Goal: Information Seeking & Learning: Learn about a topic

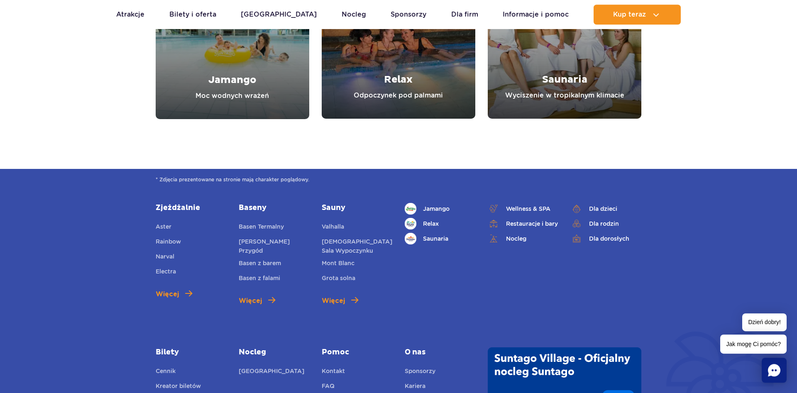
scroll to position [1101, 0]
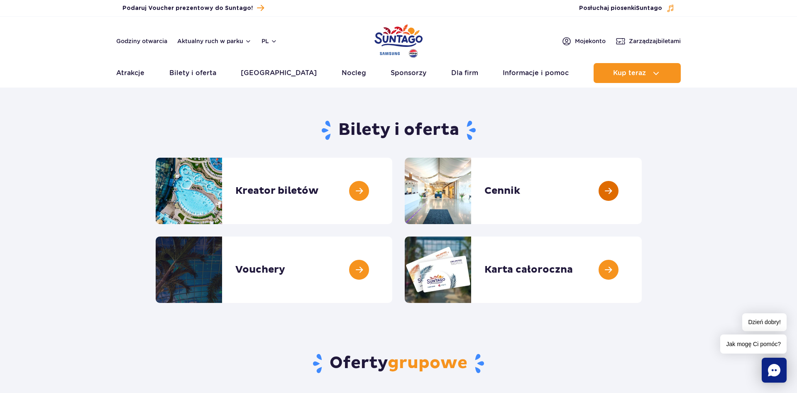
click at [642, 191] on link at bounding box center [642, 191] width 0 height 66
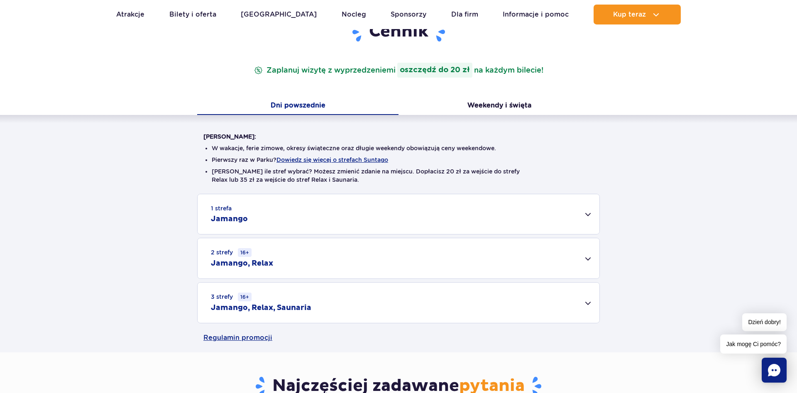
scroll to position [127, 0]
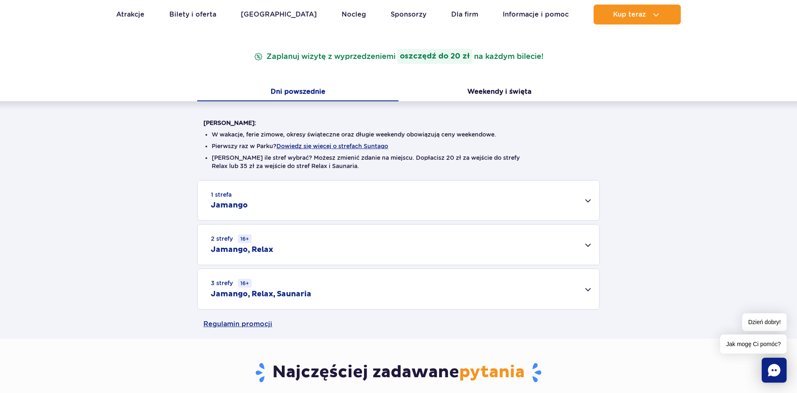
click at [583, 291] on div "3 strefy 16+ Jamango, Relax, Saunaria" at bounding box center [399, 289] width 402 height 40
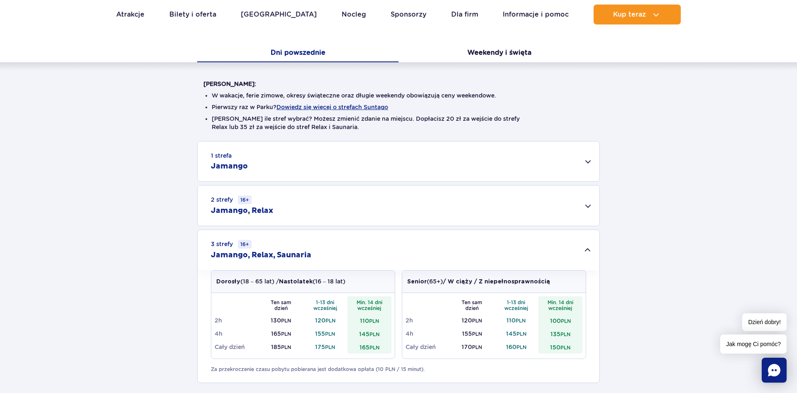
scroll to position [212, 0]
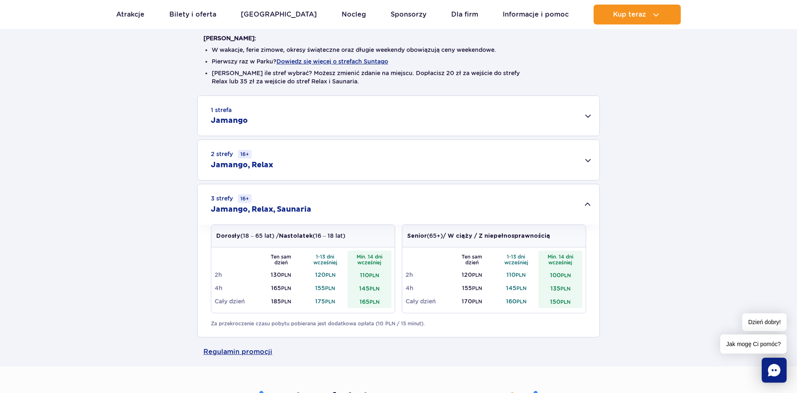
click at [584, 116] on div "1 strefa Jamango" at bounding box center [399, 116] width 402 height 40
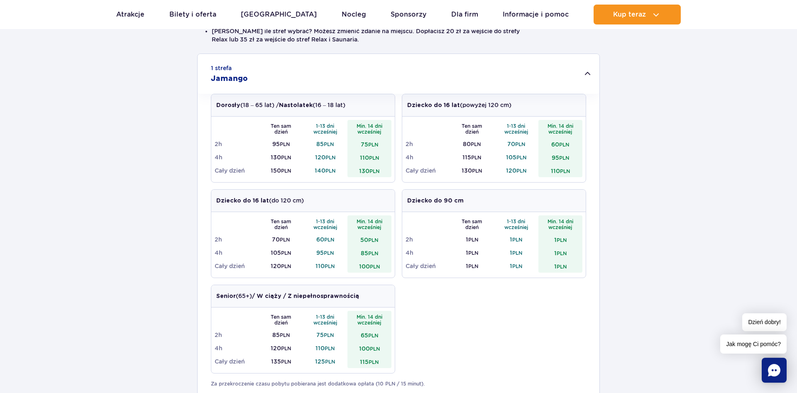
scroll to position [254, 0]
click at [589, 73] on div "1 strefa Jamango" at bounding box center [399, 74] width 402 height 40
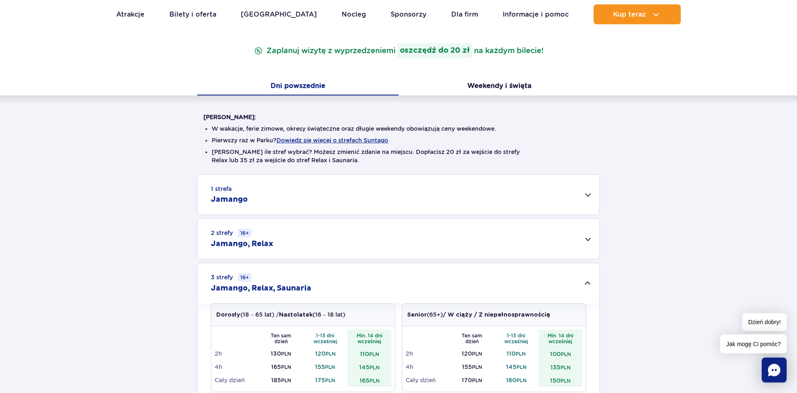
scroll to position [127, 0]
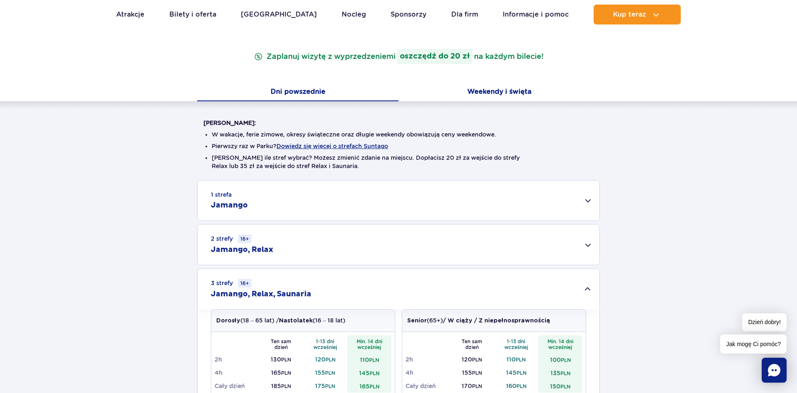
click at [504, 87] on button "Weekendy i święta" at bounding box center [499, 92] width 201 height 17
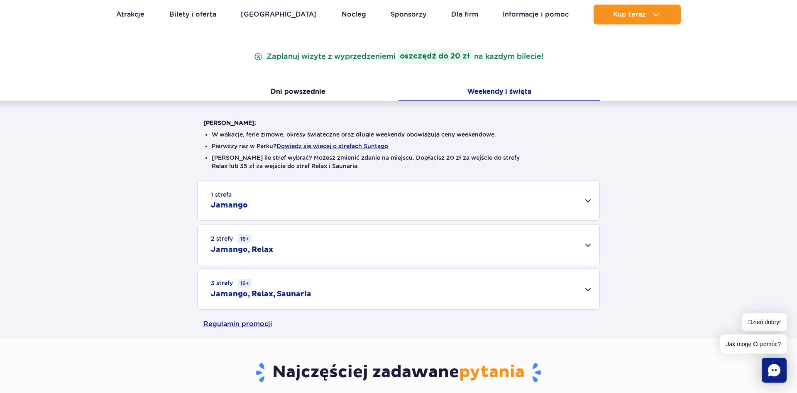
click at [590, 288] on div "3 strefy 16+ Jamango, Relax, Saunaria" at bounding box center [399, 289] width 402 height 40
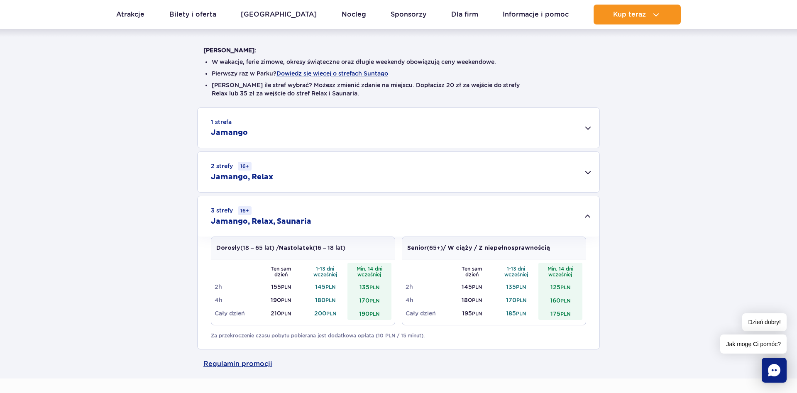
scroll to position [212, 0]
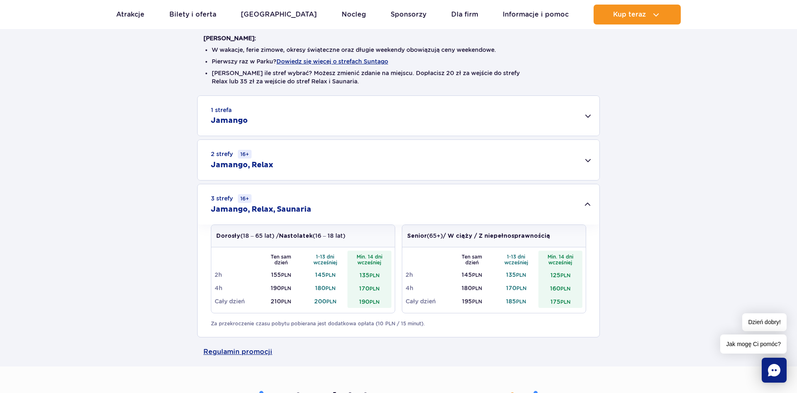
click at [587, 117] on div "1 strefa Jamango" at bounding box center [399, 116] width 402 height 40
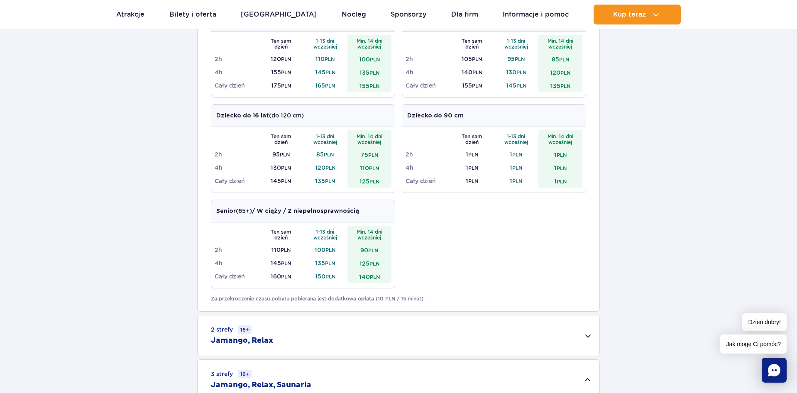
scroll to position [169, 0]
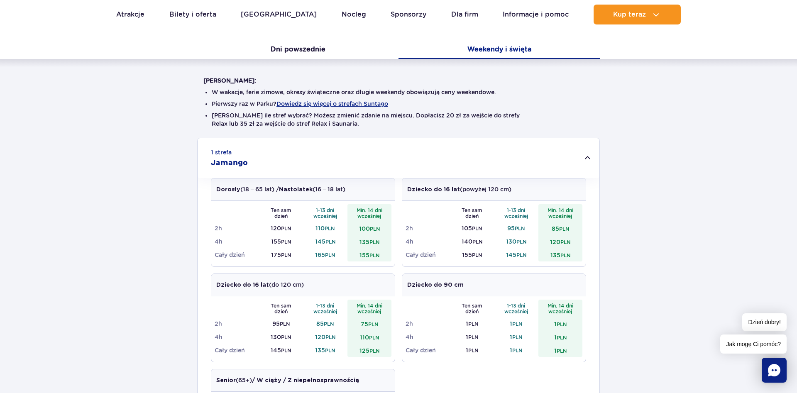
click at [585, 158] on div "1 strefa Jamango" at bounding box center [399, 158] width 402 height 40
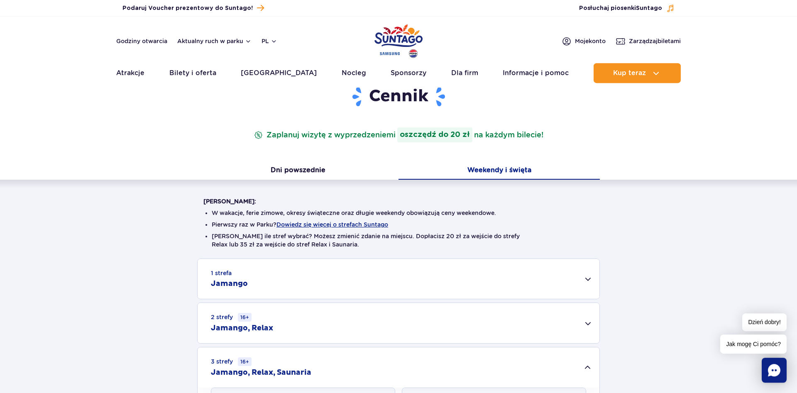
scroll to position [0, 0]
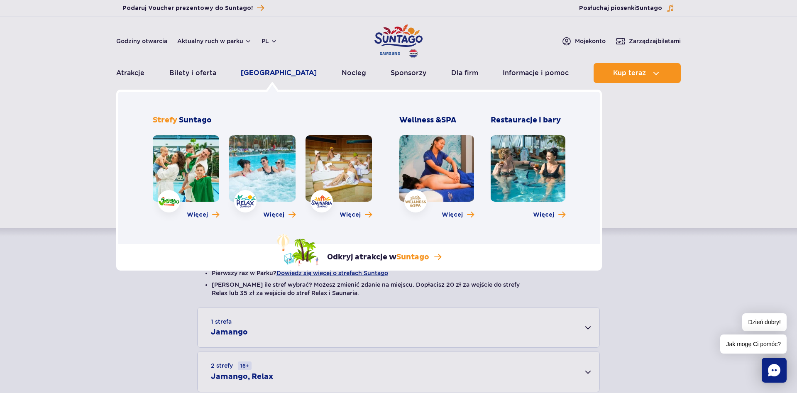
click at [285, 76] on link "[GEOGRAPHIC_DATA]" at bounding box center [279, 73] width 76 height 20
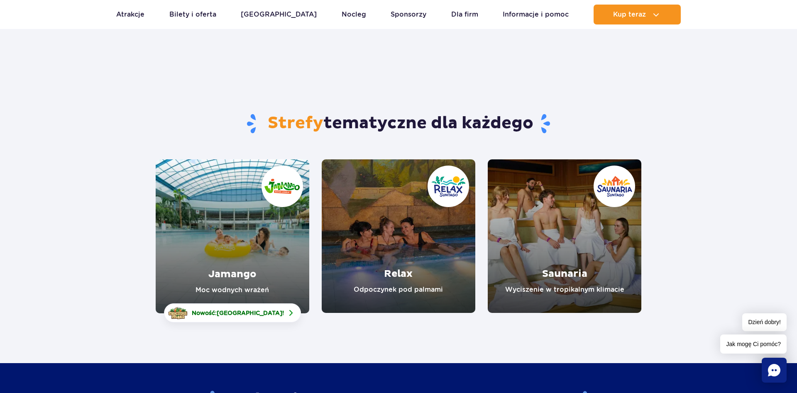
scroll to position [42, 0]
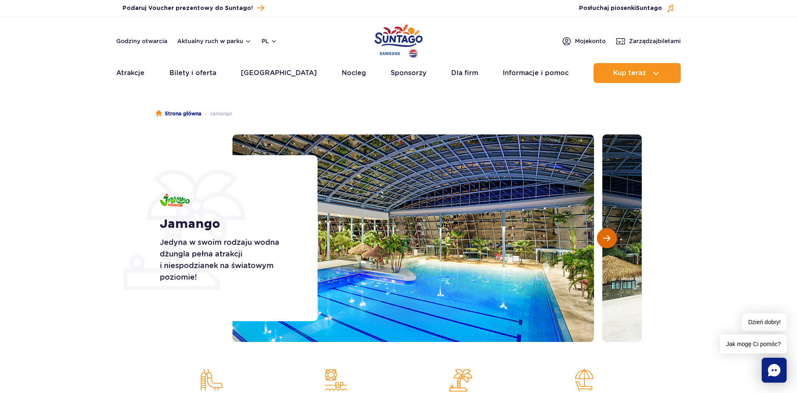
click at [610, 240] on span "Następny slajd" at bounding box center [606, 238] width 7 height 7
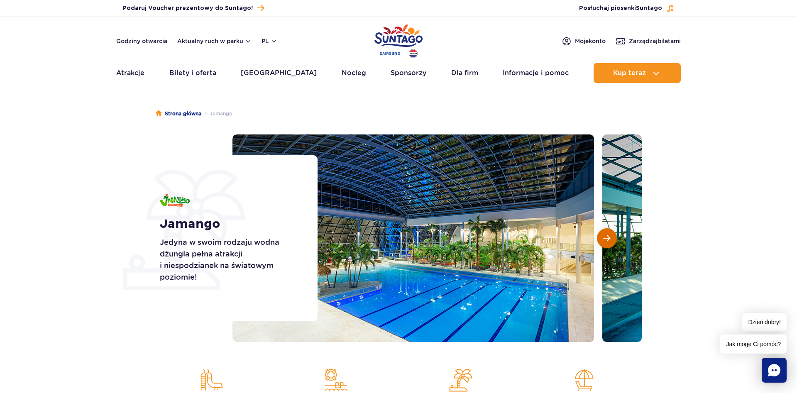
click at [610, 240] on span "Następny slajd" at bounding box center [606, 238] width 7 height 7
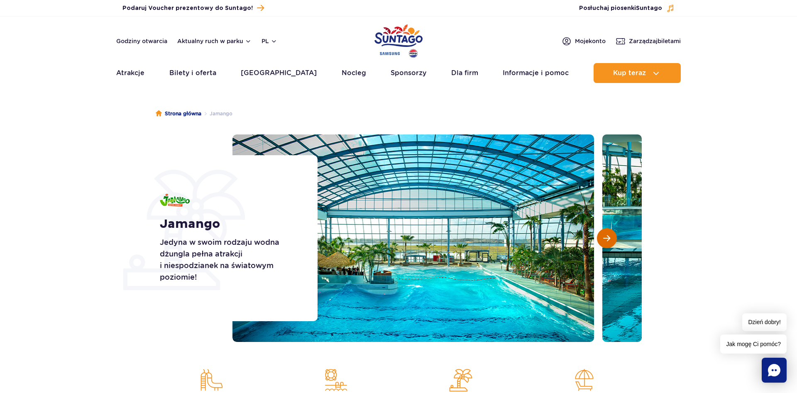
click at [610, 240] on span "Następny slajd" at bounding box center [606, 238] width 7 height 7
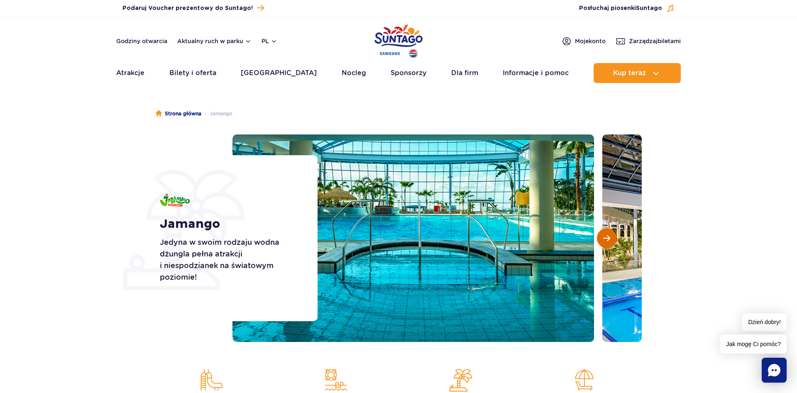
click at [610, 240] on span "Następny slajd" at bounding box center [606, 238] width 7 height 7
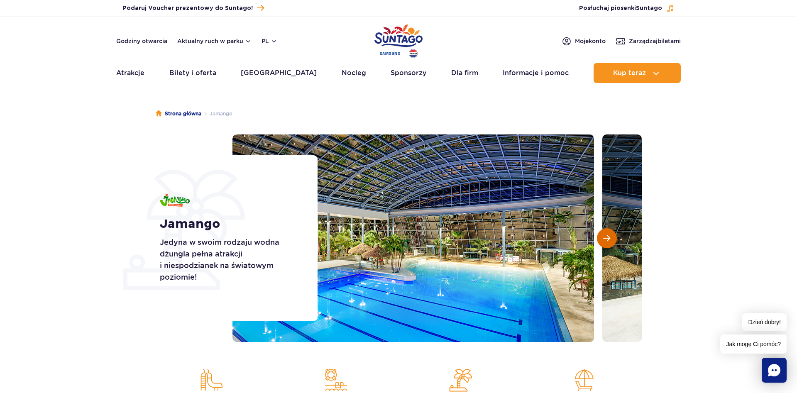
click at [605, 239] on span "Następny slajd" at bounding box center [606, 238] width 7 height 7
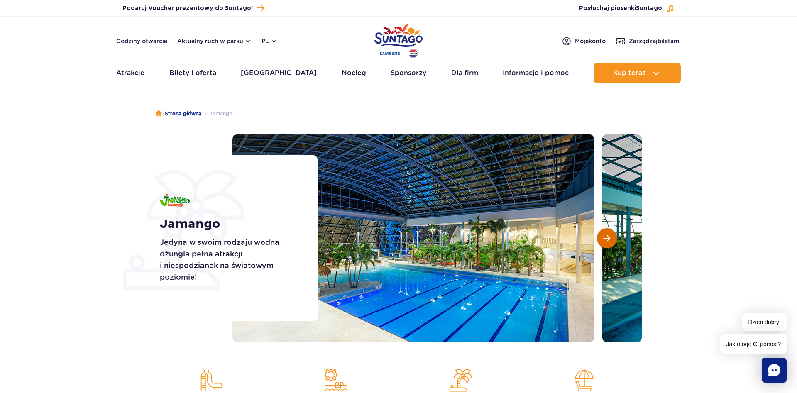
click at [605, 239] on span "Następny slajd" at bounding box center [606, 238] width 7 height 7
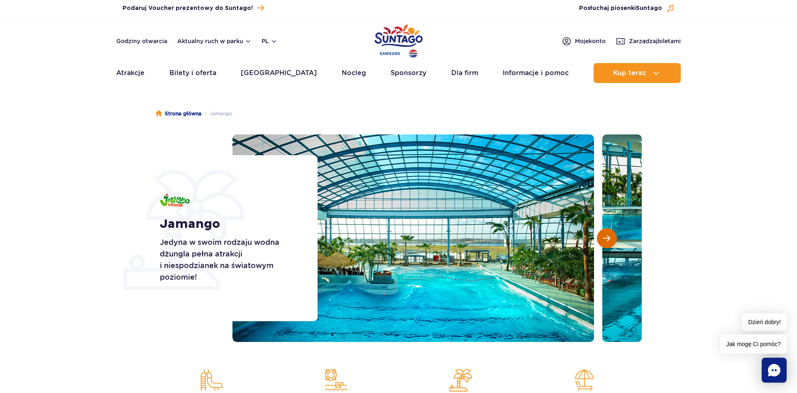
click at [605, 239] on span "Następny slajd" at bounding box center [606, 238] width 7 height 7
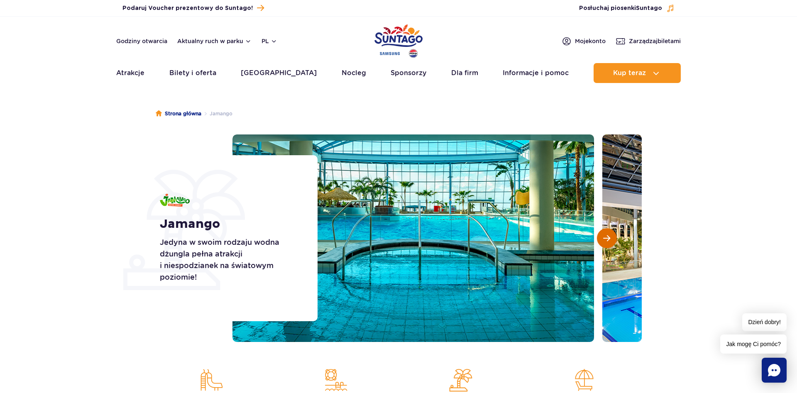
click at [605, 239] on span "Następny slajd" at bounding box center [606, 238] width 7 height 7
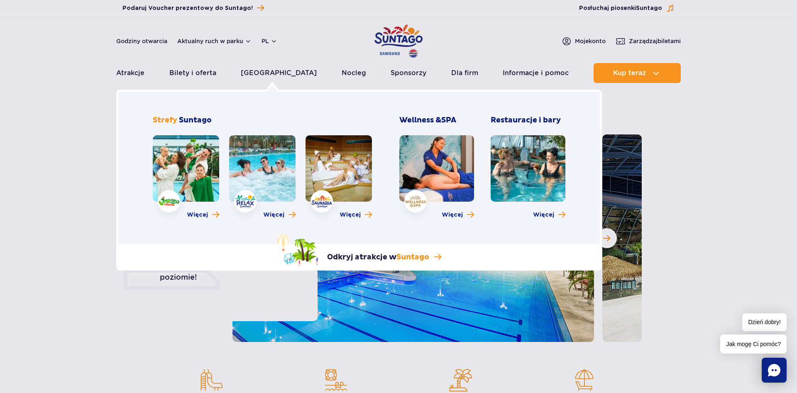
click at [270, 180] on link at bounding box center [262, 168] width 66 height 66
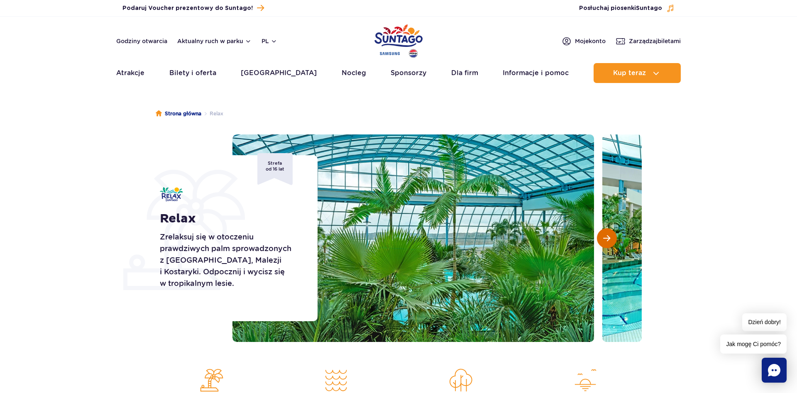
click at [607, 236] on span "Następny slajd" at bounding box center [606, 238] width 7 height 7
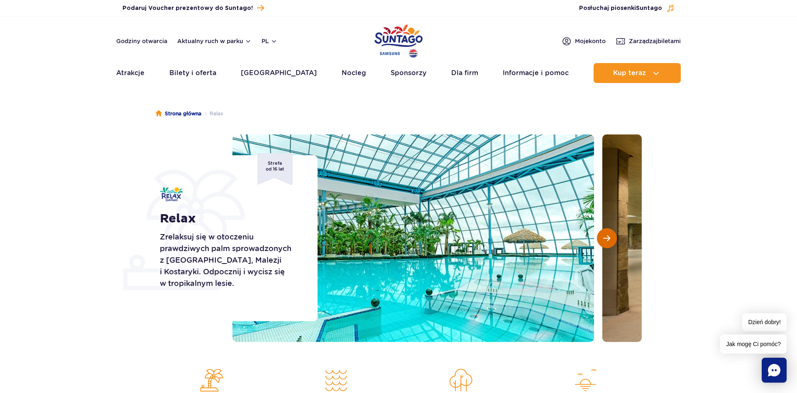
click at [607, 236] on span "Następny slajd" at bounding box center [606, 238] width 7 height 7
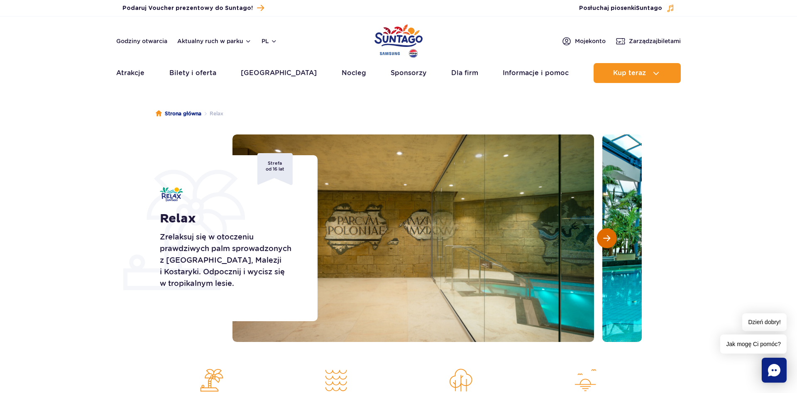
click at [607, 237] on span "Następny slajd" at bounding box center [606, 238] width 7 height 7
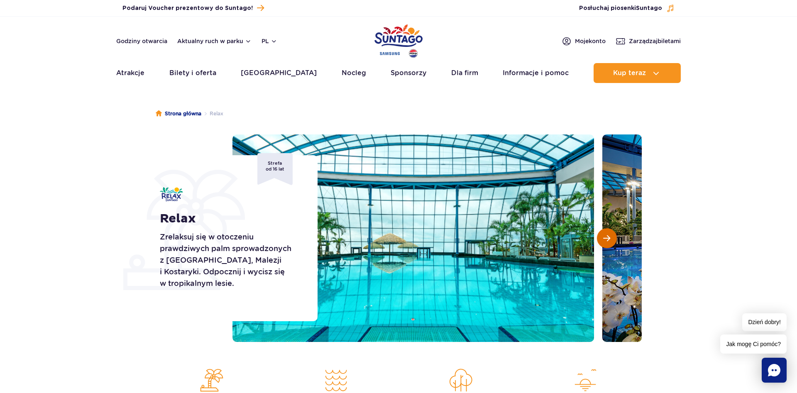
click at [607, 237] on span "Następny slajd" at bounding box center [606, 238] width 7 height 7
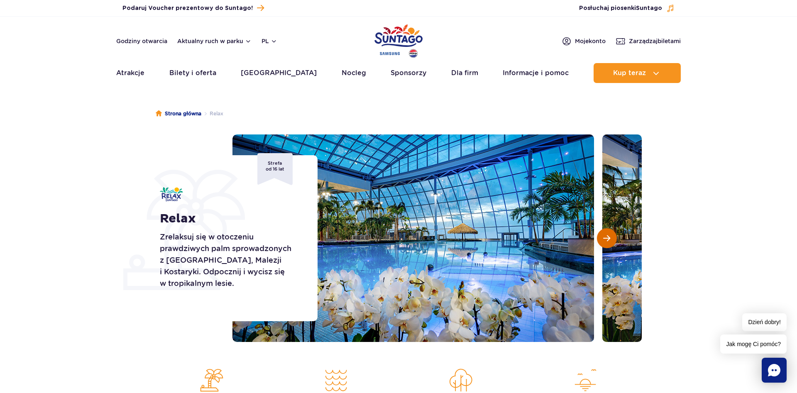
click at [607, 237] on span "Następny slajd" at bounding box center [606, 238] width 7 height 7
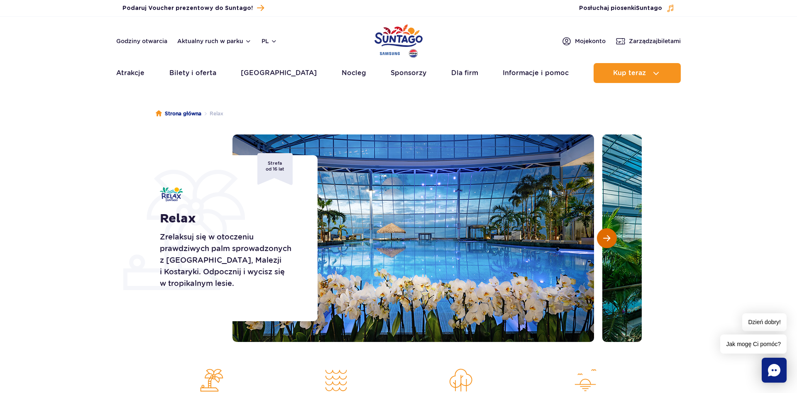
click at [607, 237] on span "Następny slajd" at bounding box center [606, 238] width 7 height 7
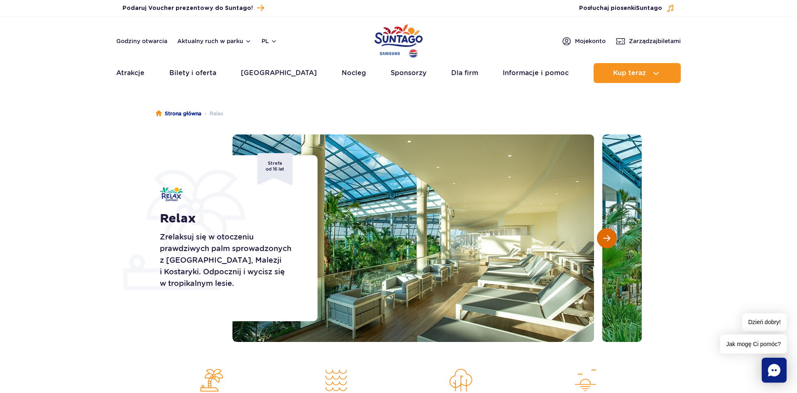
click at [607, 237] on span "Następny slajd" at bounding box center [606, 238] width 7 height 7
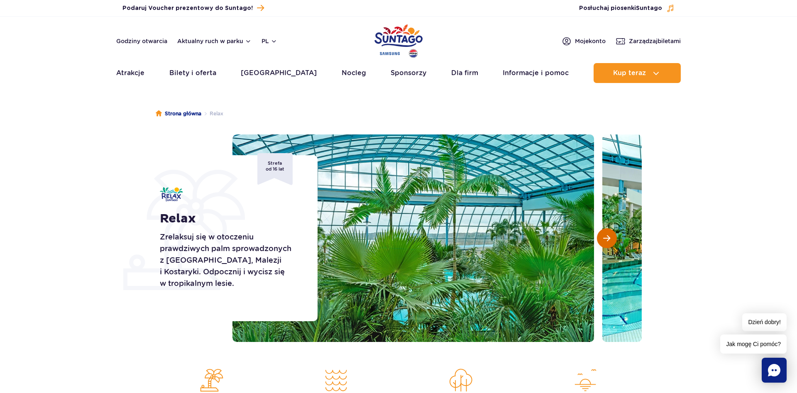
click at [607, 237] on span "Następny slajd" at bounding box center [606, 238] width 7 height 7
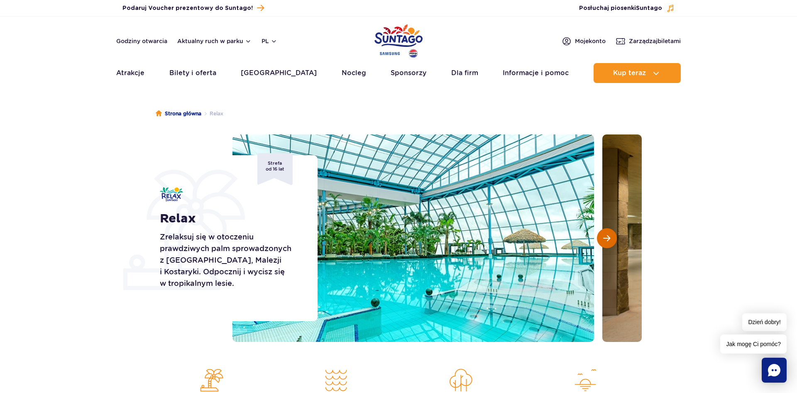
click at [607, 237] on span "Następny slajd" at bounding box center [606, 238] width 7 height 7
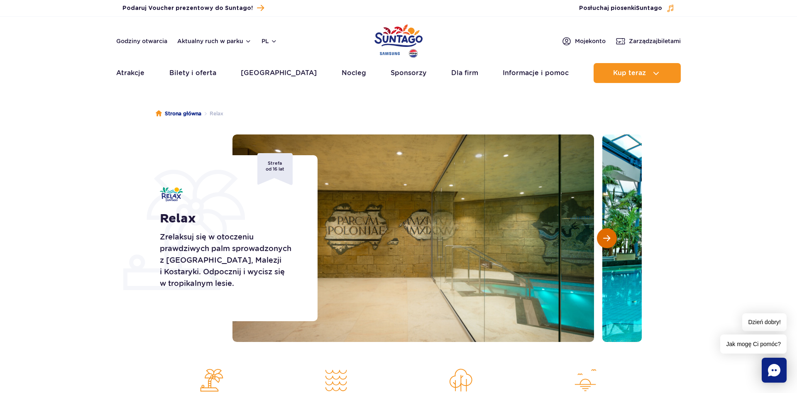
click at [607, 237] on span "Następny slajd" at bounding box center [606, 238] width 7 height 7
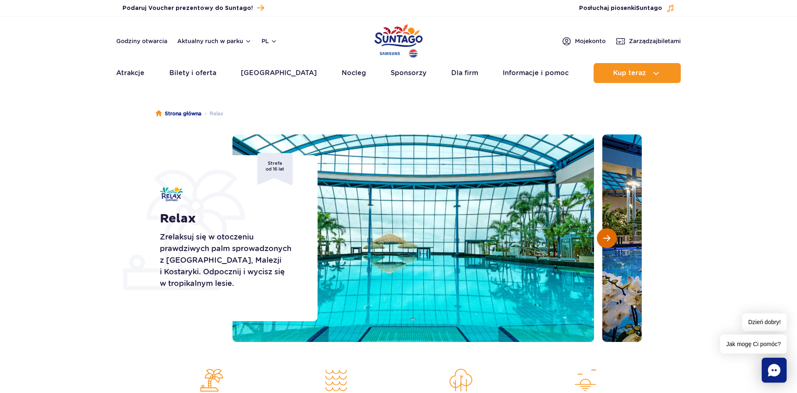
click at [607, 237] on span "Następny slajd" at bounding box center [606, 238] width 7 height 7
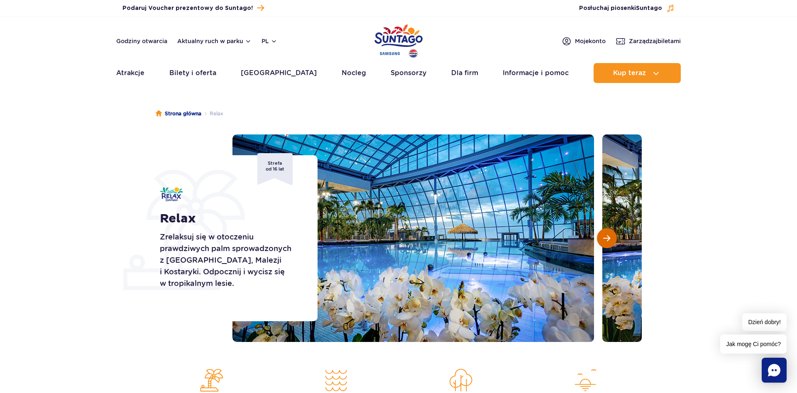
click at [607, 237] on span "Następny slajd" at bounding box center [606, 238] width 7 height 7
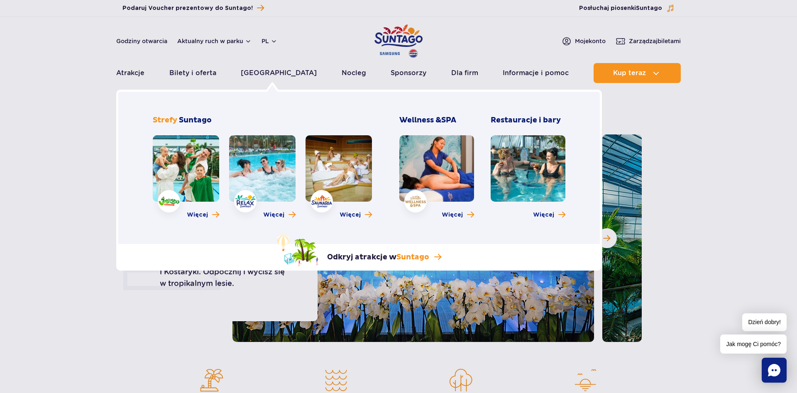
click at [356, 182] on link at bounding box center [339, 168] width 66 height 66
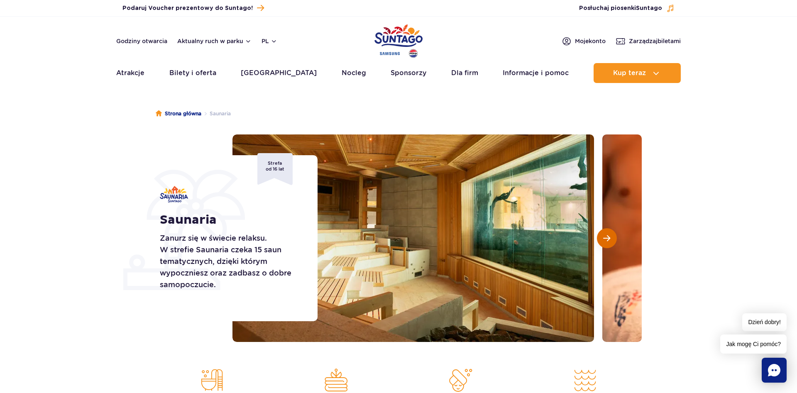
click at [602, 239] on button "Następny slajd" at bounding box center [607, 238] width 20 height 20
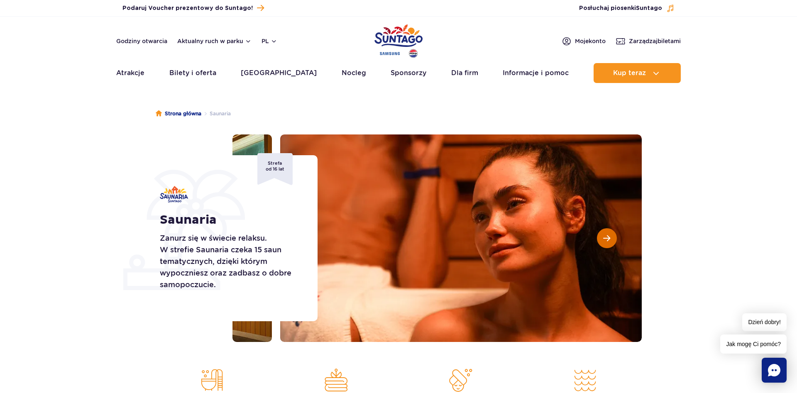
click at [602, 239] on button "Następny slajd" at bounding box center [607, 238] width 20 height 20
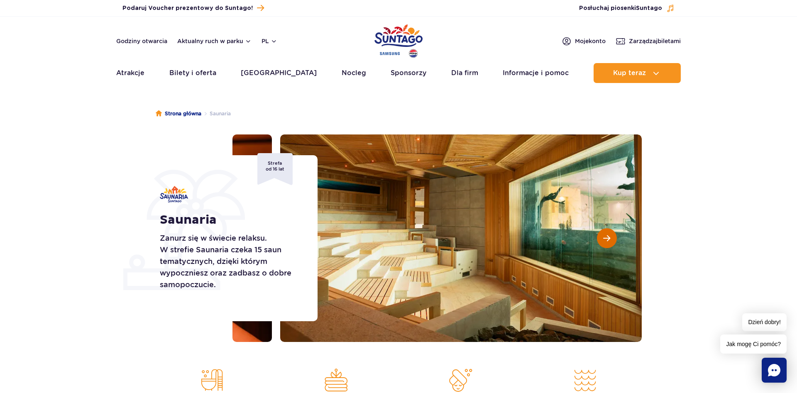
click at [602, 239] on button "Następny slajd" at bounding box center [607, 238] width 20 height 20
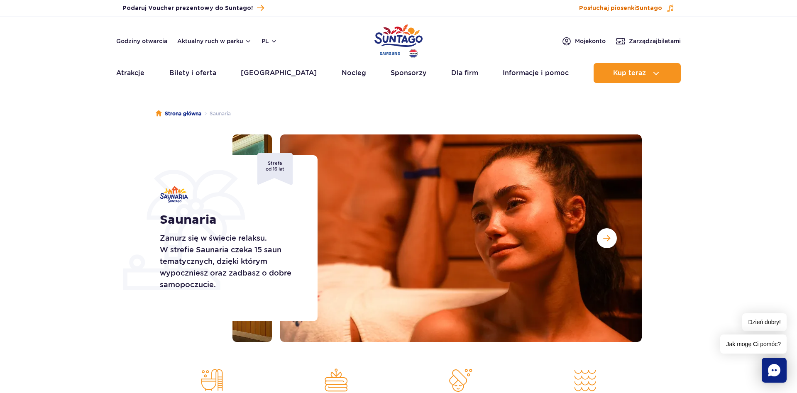
click at [614, 8] on span "Posłuchaj piosenki Suntago" at bounding box center [620, 8] width 83 height 8
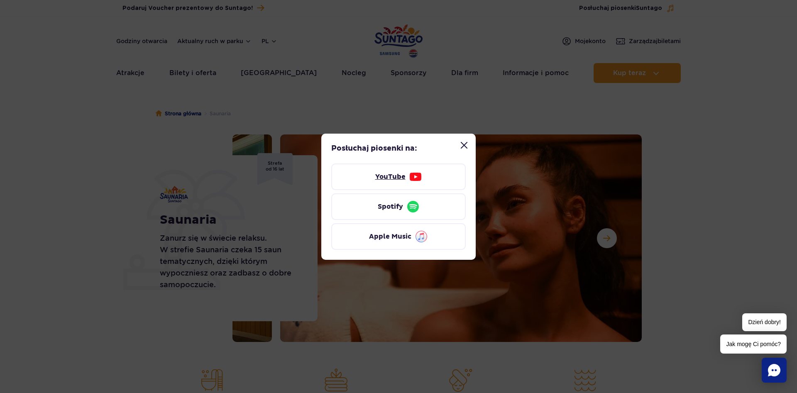
click at [431, 178] on link "YouTube" at bounding box center [398, 177] width 135 height 27
